Goal: Find specific page/section: Find specific page/section

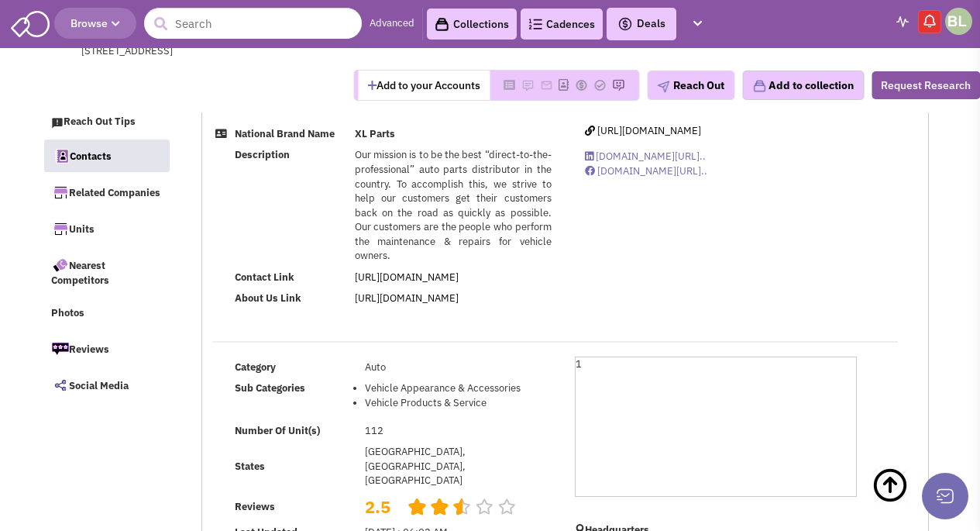
select select
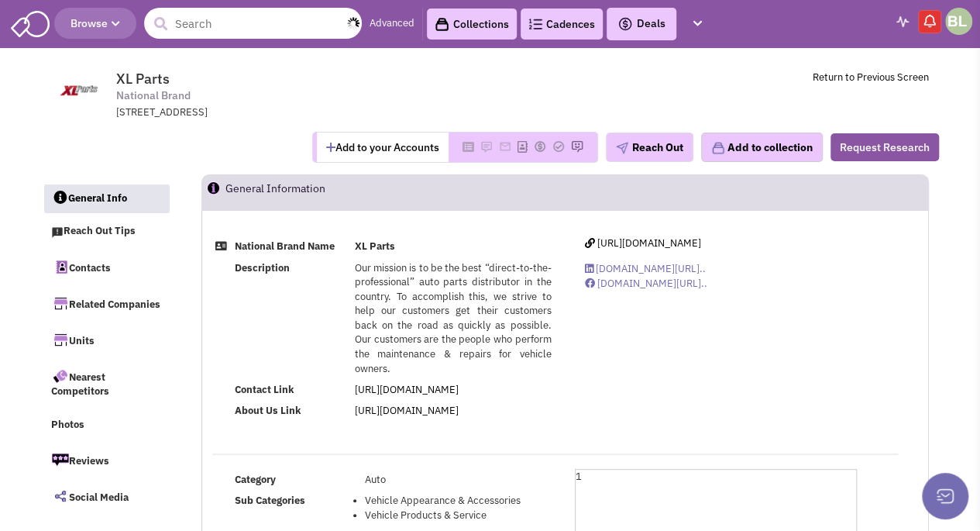
click at [217, 18] on input "text" at bounding box center [253, 23] width 218 height 31
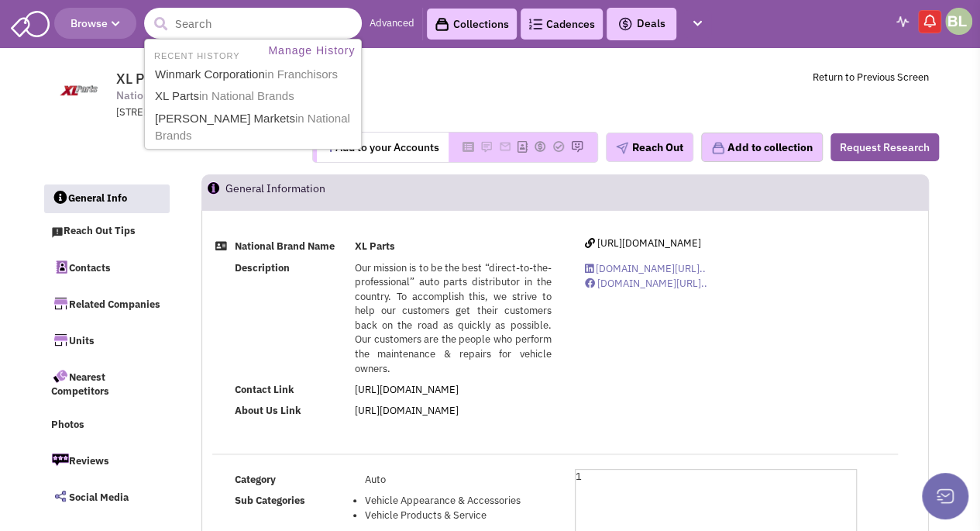
paste input "AutoZone"
type input "AutoZone"
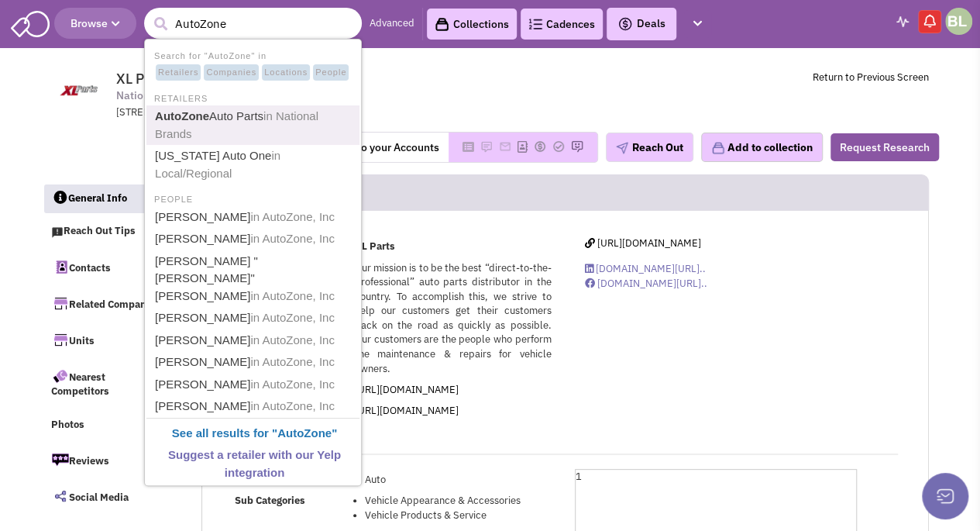
click at [279, 121] on span "in National Brands" at bounding box center [236, 124] width 163 height 31
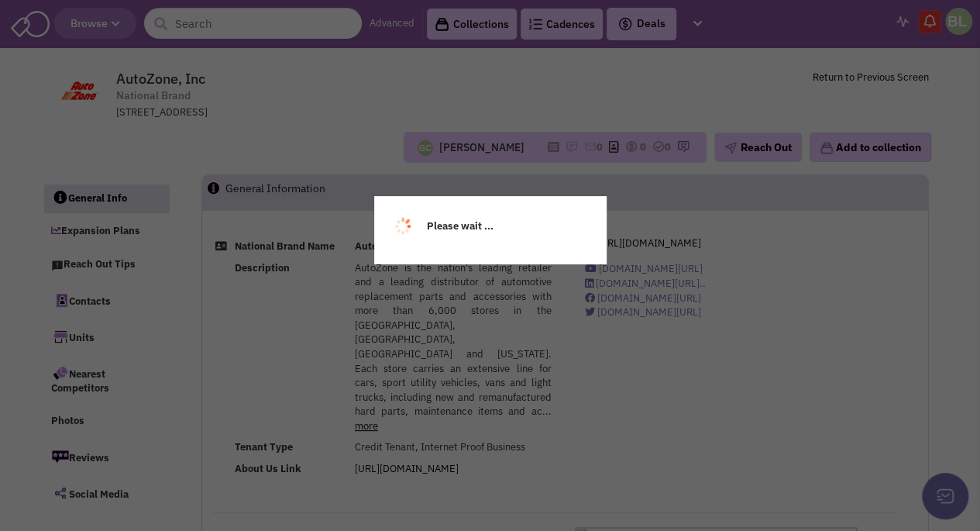
select select
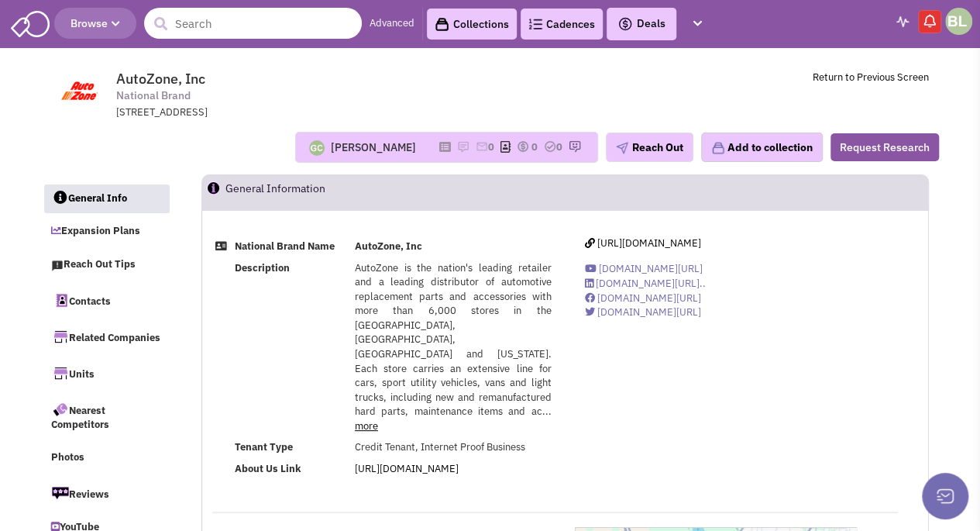
click at [221, 25] on input "text" at bounding box center [253, 23] width 218 height 31
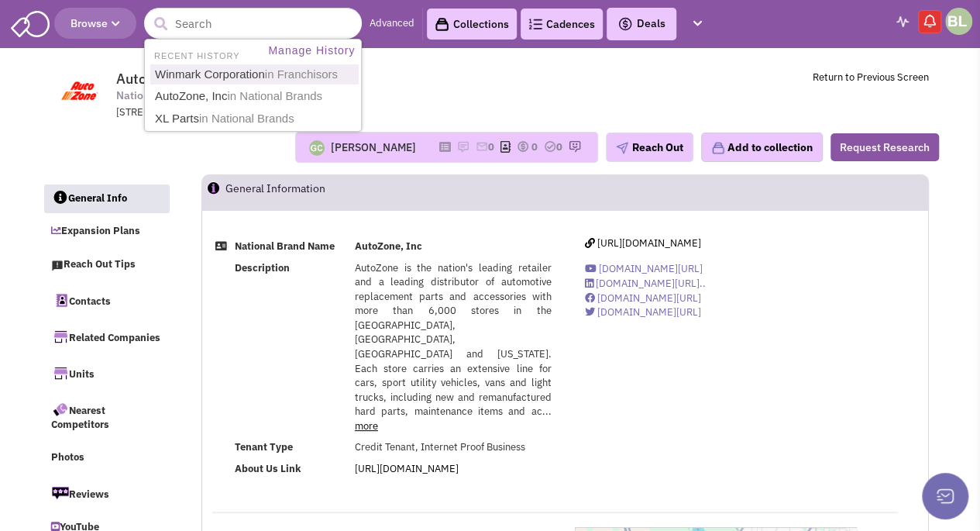
click at [442, 87] on span "AutoZone, Inc National Brand [STREET_ADDRESS]" at bounding box center [318, 95] width 404 height 50
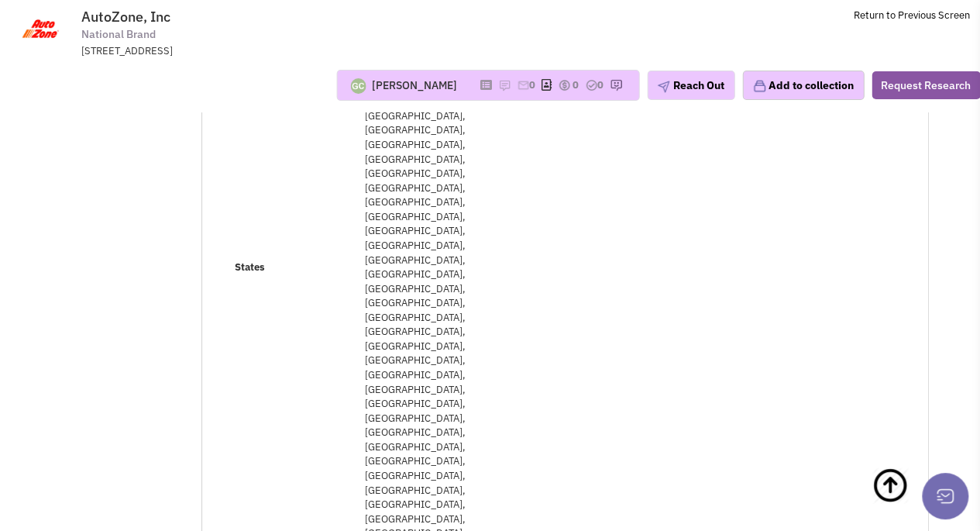
scroll to position [465, 0]
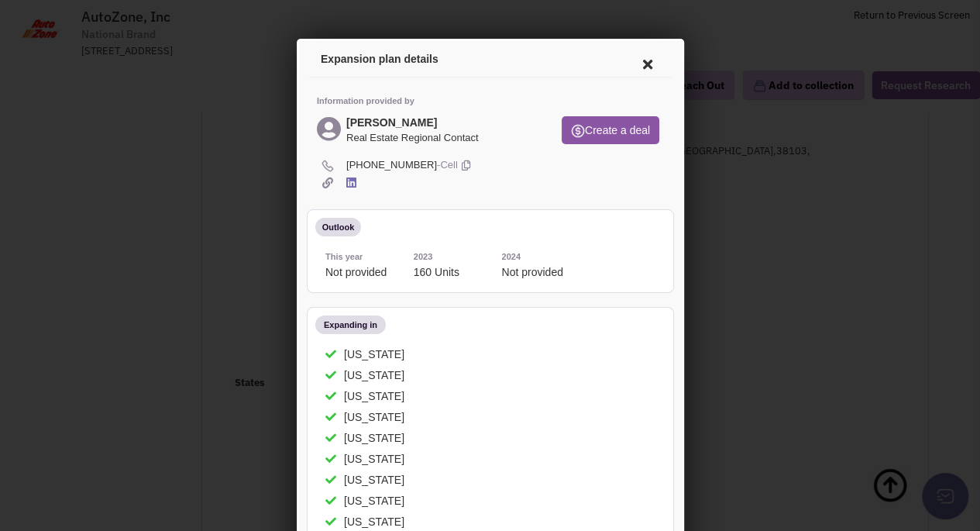
scroll to position [155, 0]
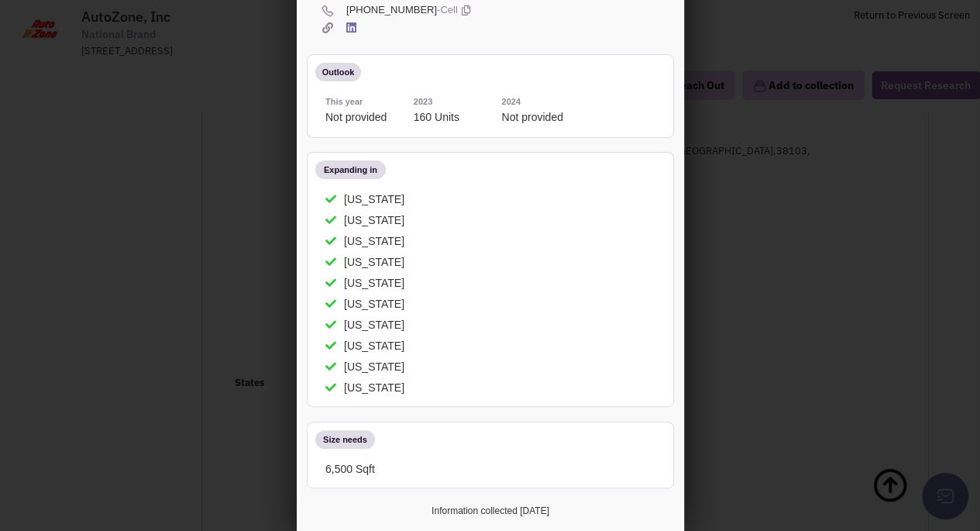
click at [806, 219] on div at bounding box center [490, 265] width 980 height 531
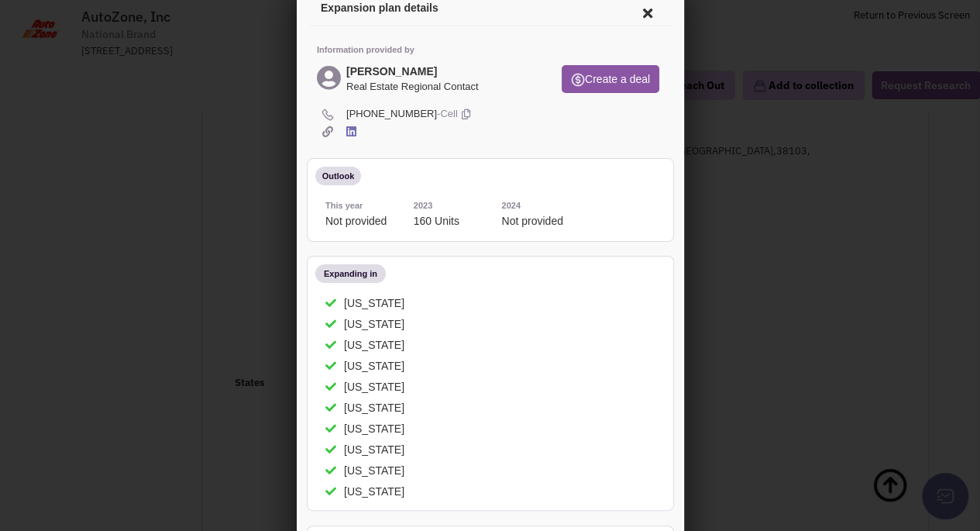
scroll to position [0, 0]
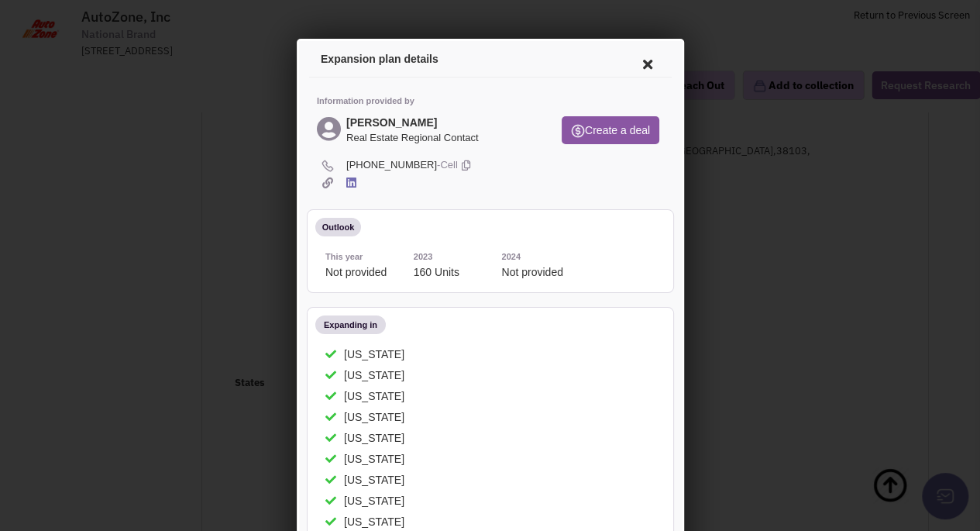
click at [651, 62] on icon at bounding box center [644, 61] width 33 height 37
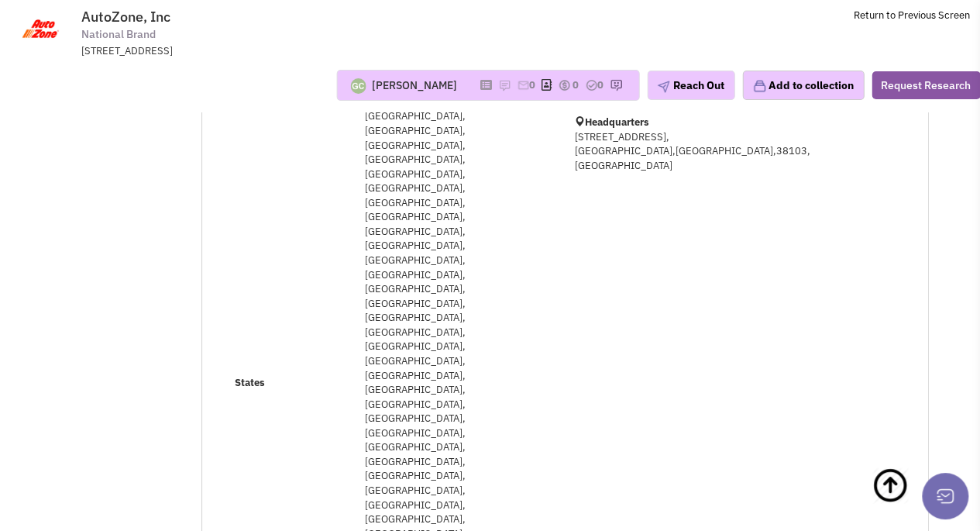
drag, startPoint x: 869, startPoint y: 393, endPoint x: 839, endPoint y: 396, distance: 30.4
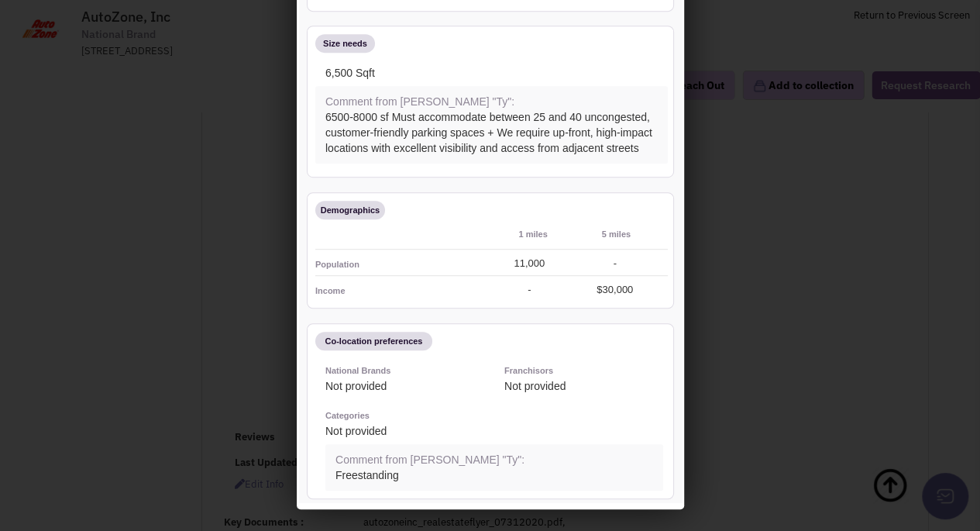
scroll to position [775, 0]
click at [46, 388] on div at bounding box center [490, 265] width 980 height 531
click at [861, 315] on div at bounding box center [490, 265] width 980 height 531
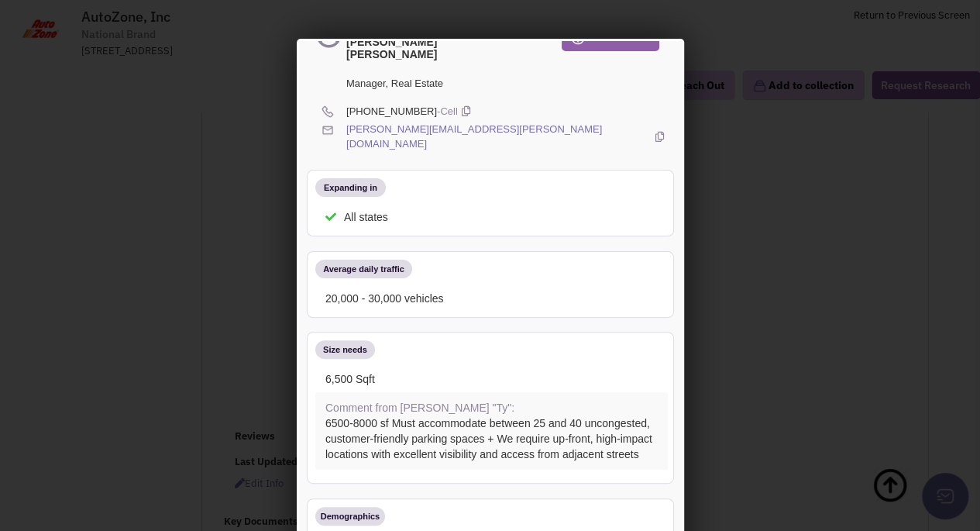
scroll to position [0, 0]
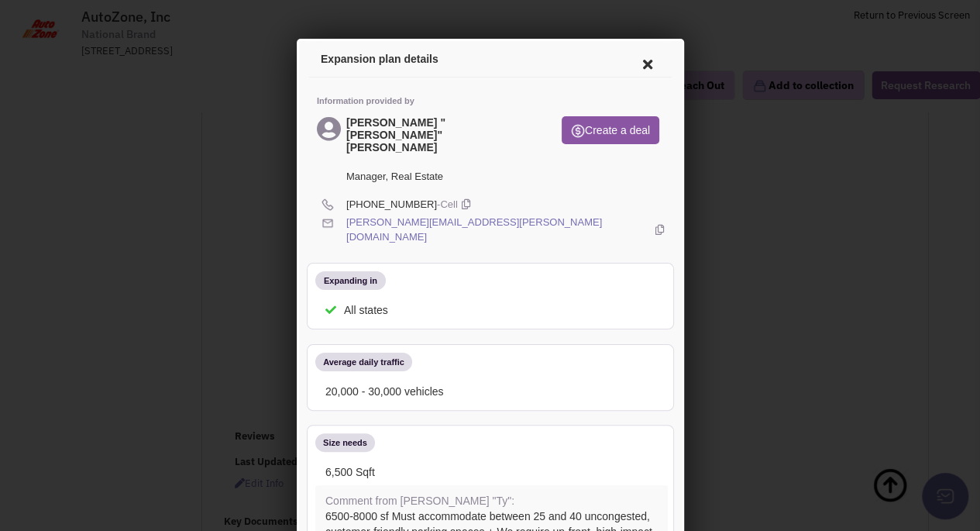
click at [630, 68] on icon at bounding box center [644, 61] width 33 height 37
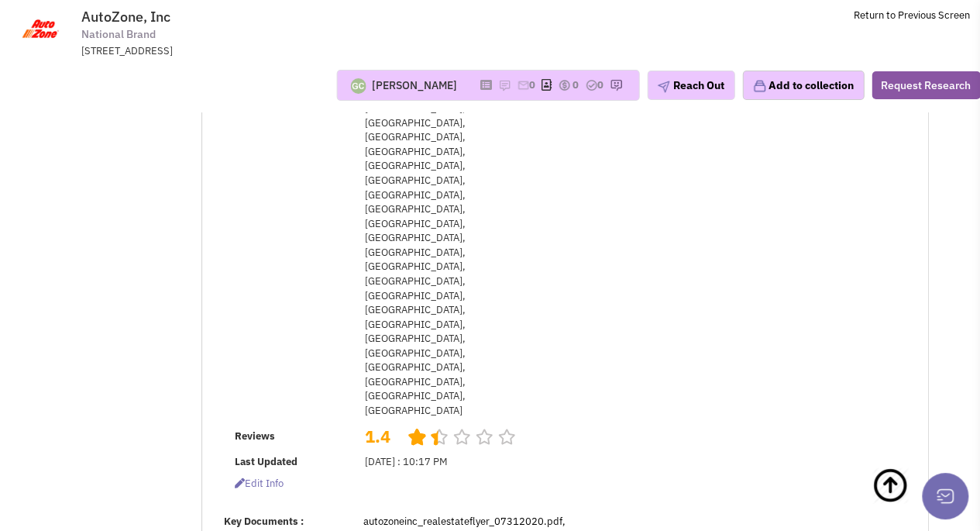
scroll to position [542, 0]
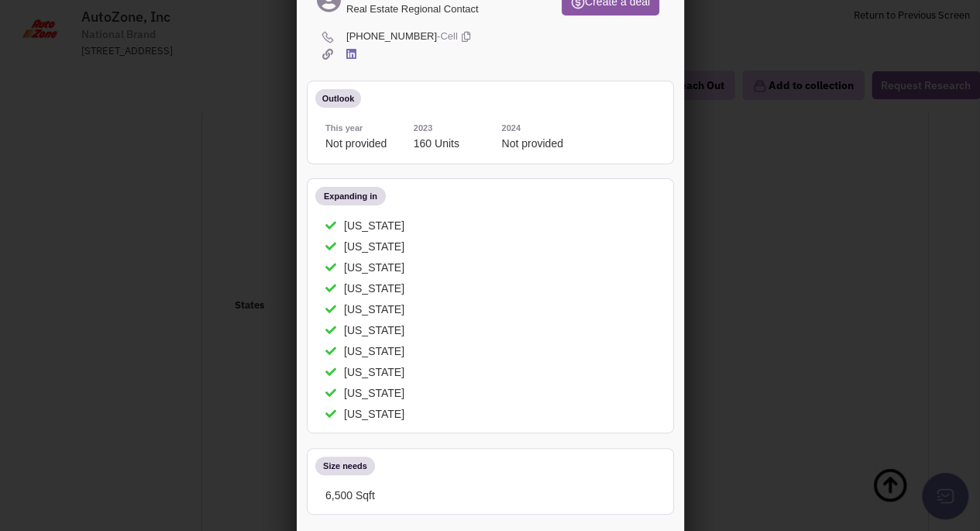
scroll to position [184, 0]
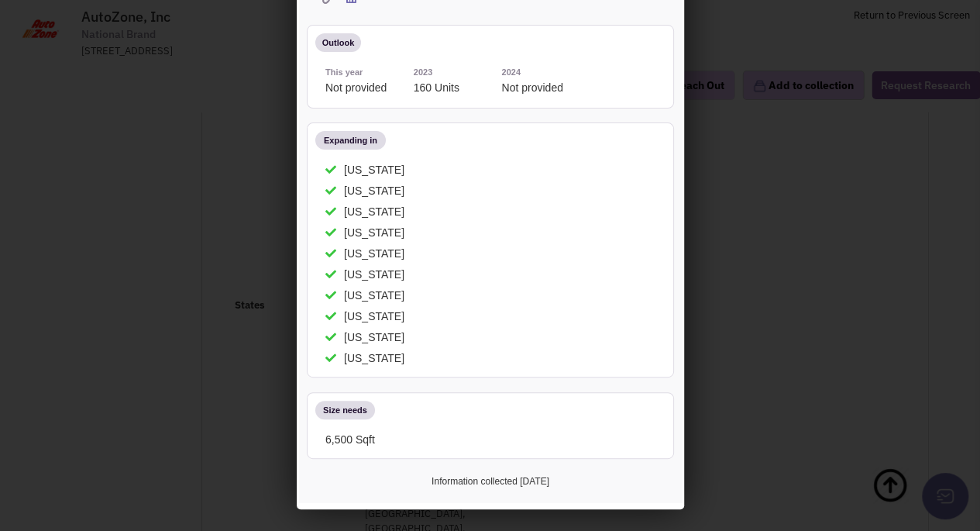
click at [18, 334] on div at bounding box center [490, 265] width 980 height 531
click at [803, 150] on div at bounding box center [490, 265] width 980 height 531
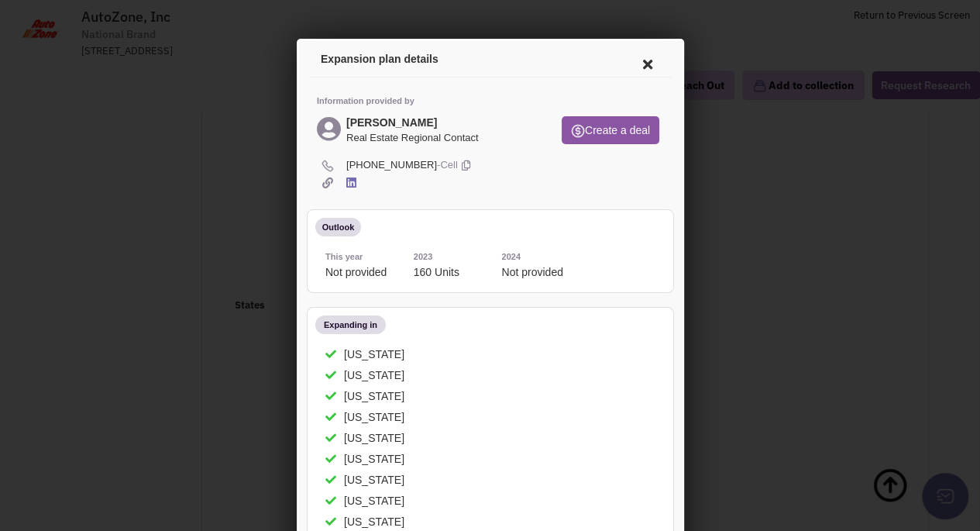
scroll to position [155, 0]
